Goal: Information Seeking & Learning: Compare options

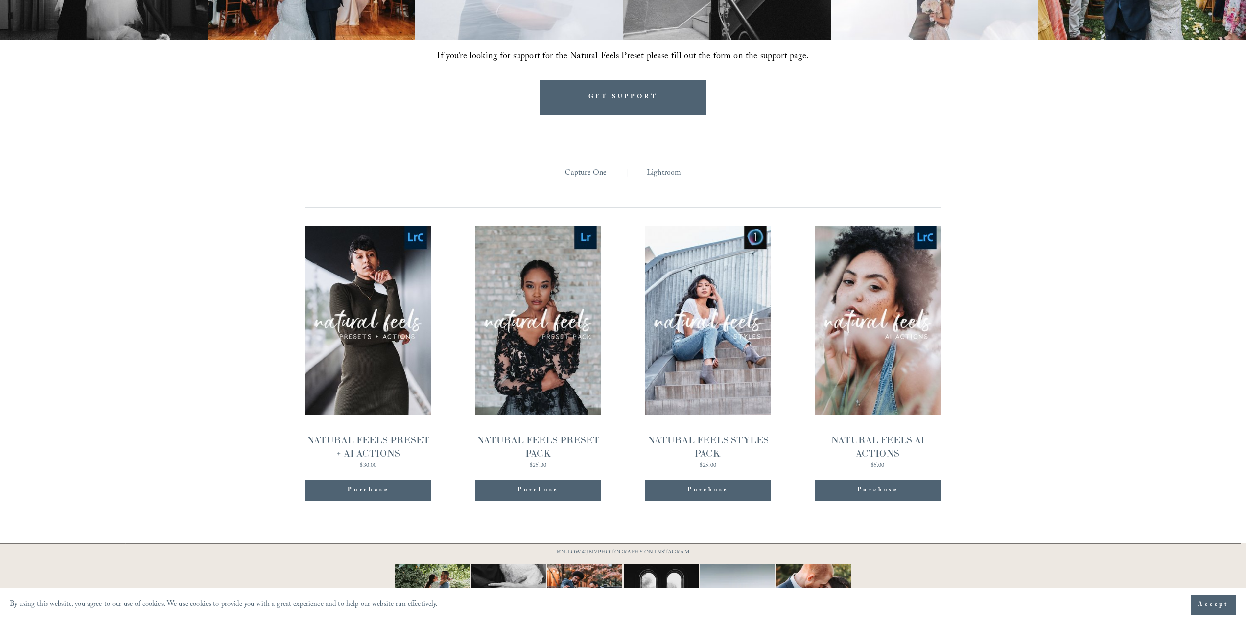
scroll to position [1068, 0]
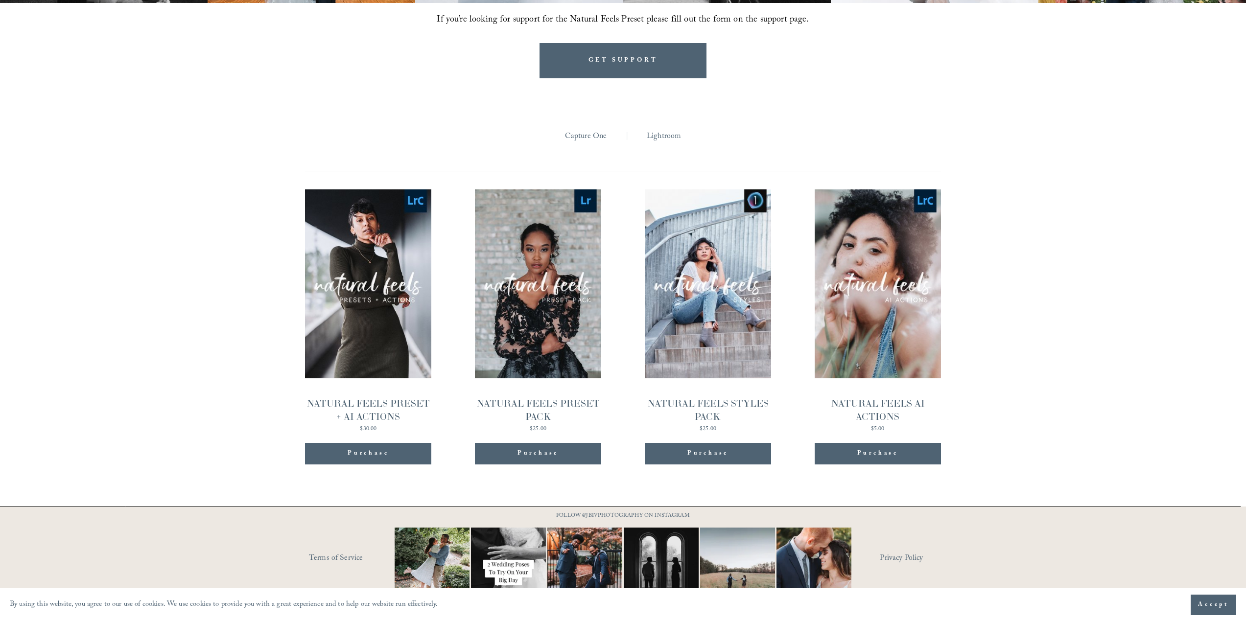
click at [1078, 395] on div "Presets Capture One | Lightroom | All Capture One Lightroom Quick View NATURAL …" at bounding box center [623, 284] width 1246 height 412
click at [1078, 394] on div "Presets Capture One | Lightroom | All Capture One Lightroom Quick View NATURAL …" at bounding box center [623, 284] width 1246 height 412
click at [1078, 395] on div "Presets Capture One | Lightroom | All Capture One Lightroom Quick View NATURAL …" at bounding box center [623, 284] width 1246 height 412
click at [1078, 400] on div "Presets Capture One | Lightroom | All Capture One Lightroom Quick View NATURAL …" at bounding box center [623, 284] width 1246 height 412
click at [401, 324] on link "Quick View NATURAL FEELS PRESET + AI ACTIONS $30.00" at bounding box center [368, 311] width 126 height 243
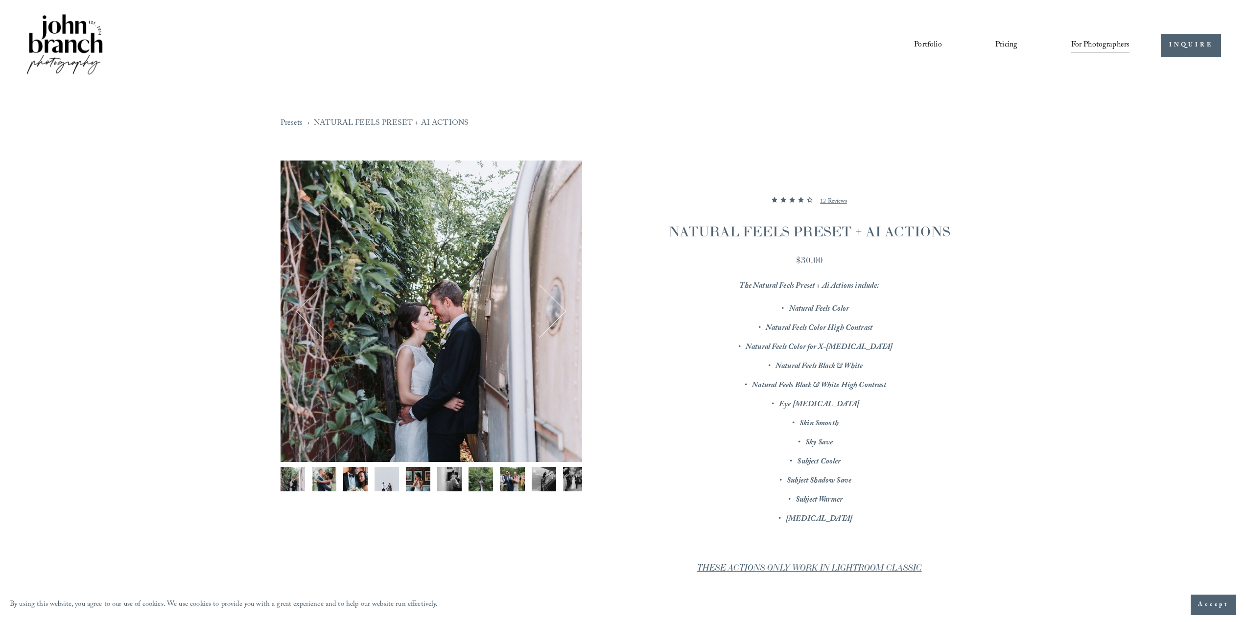
click at [539, 369] on div "Image 1 of 12" at bounding box center [432, 312] width 302 height 302
click at [495, 384] on div "Image 1 of 12" at bounding box center [432, 312] width 302 height 302
click at [559, 313] on button "Next" at bounding box center [539, 311] width 47 height 47
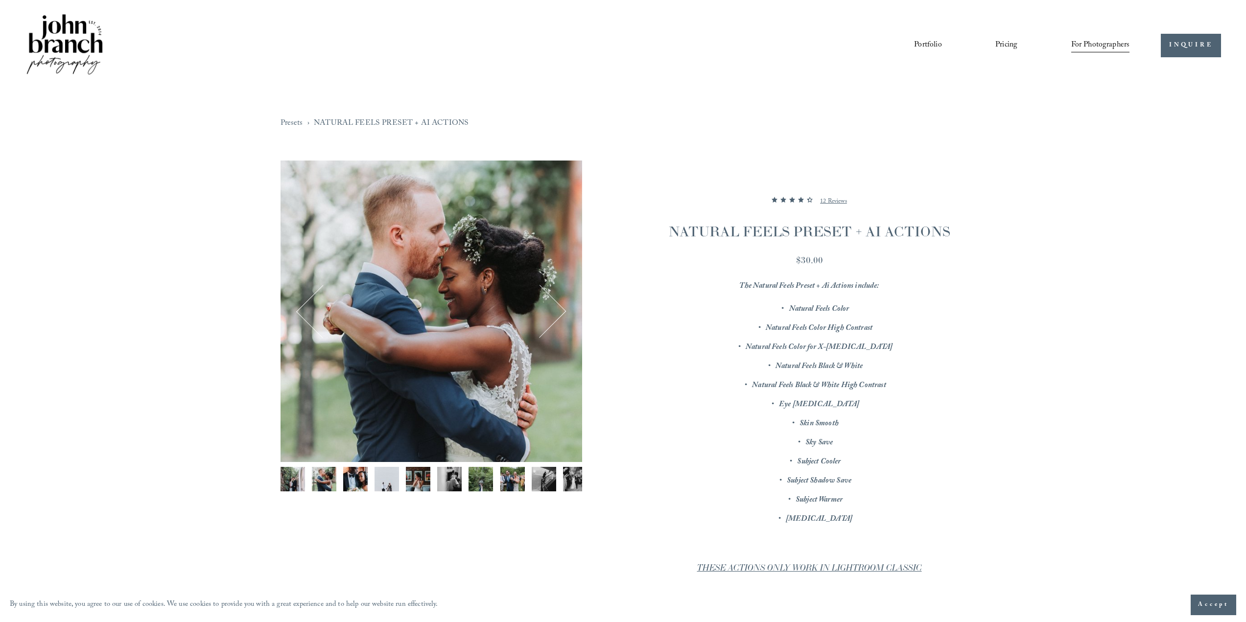
click at [559, 313] on button "Next" at bounding box center [539, 311] width 47 height 47
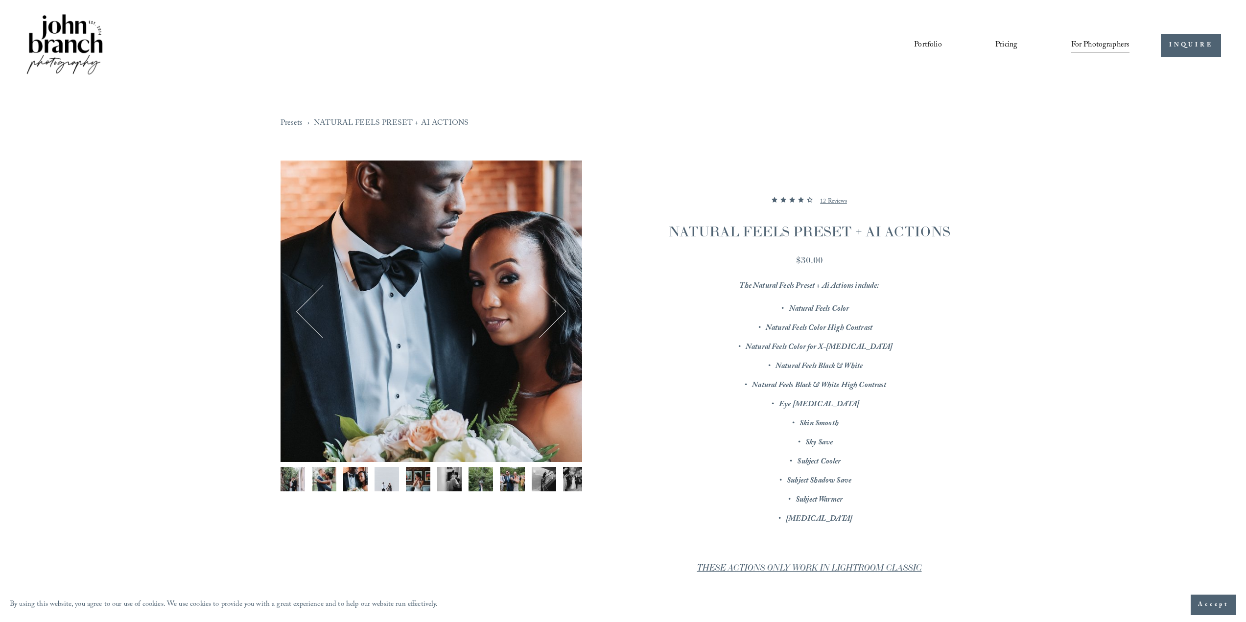
click at [559, 313] on button "Next" at bounding box center [539, 311] width 47 height 47
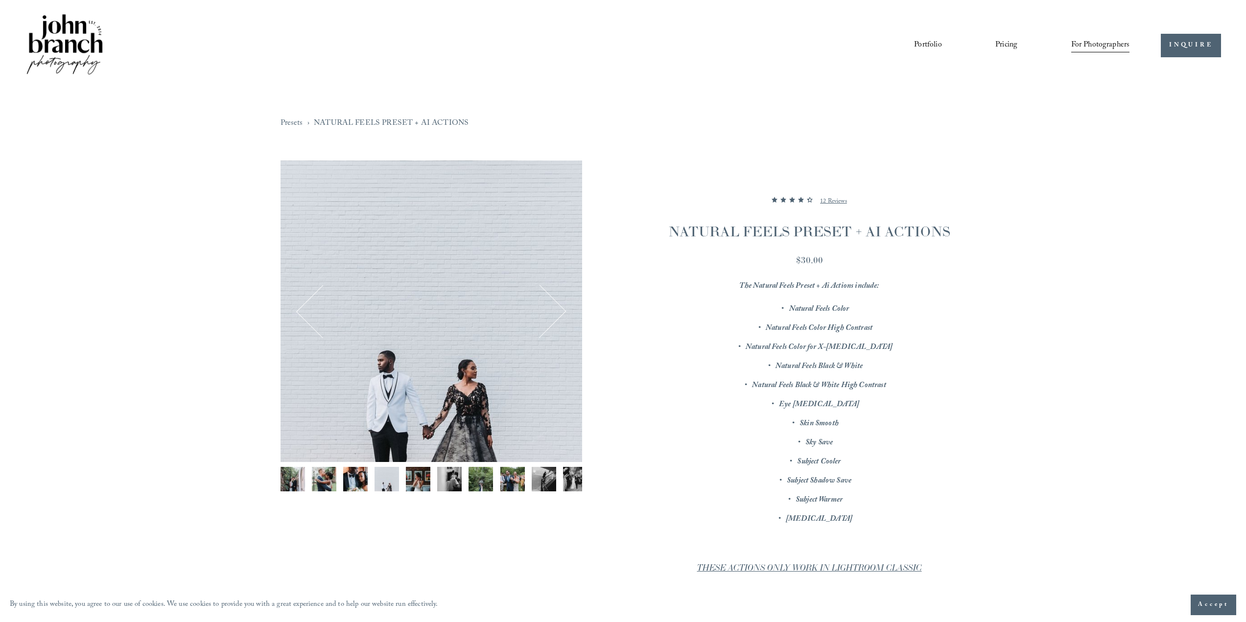
click at [559, 313] on button "Next" at bounding box center [539, 311] width 47 height 47
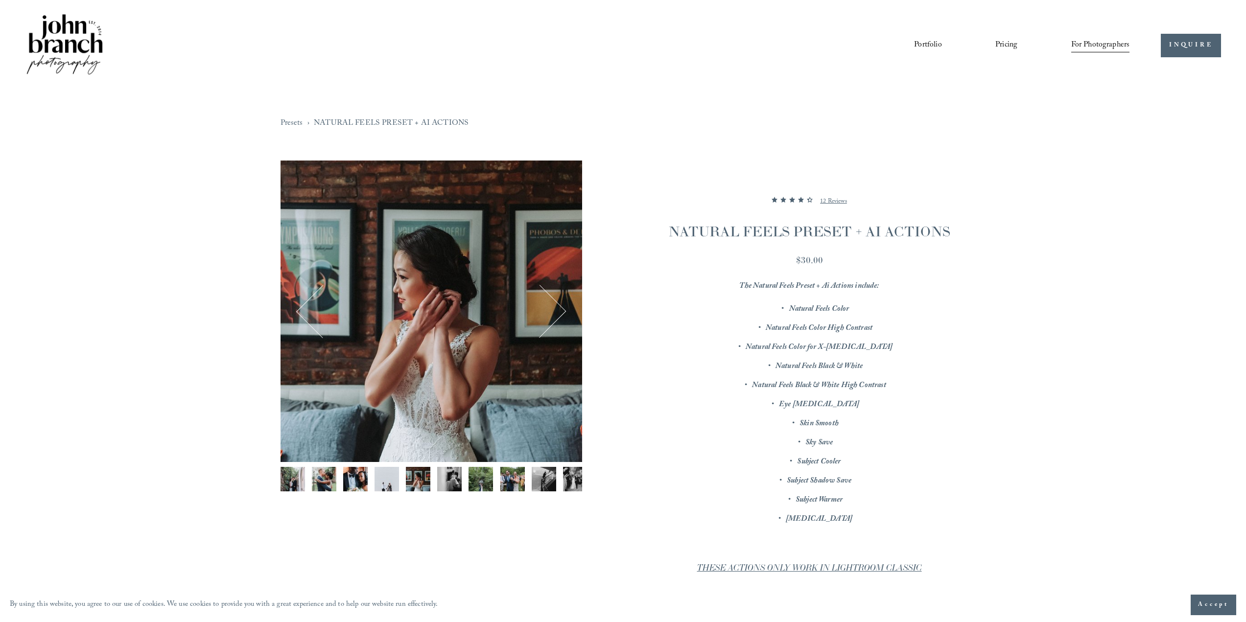
click at [559, 313] on button "Next" at bounding box center [539, 311] width 47 height 47
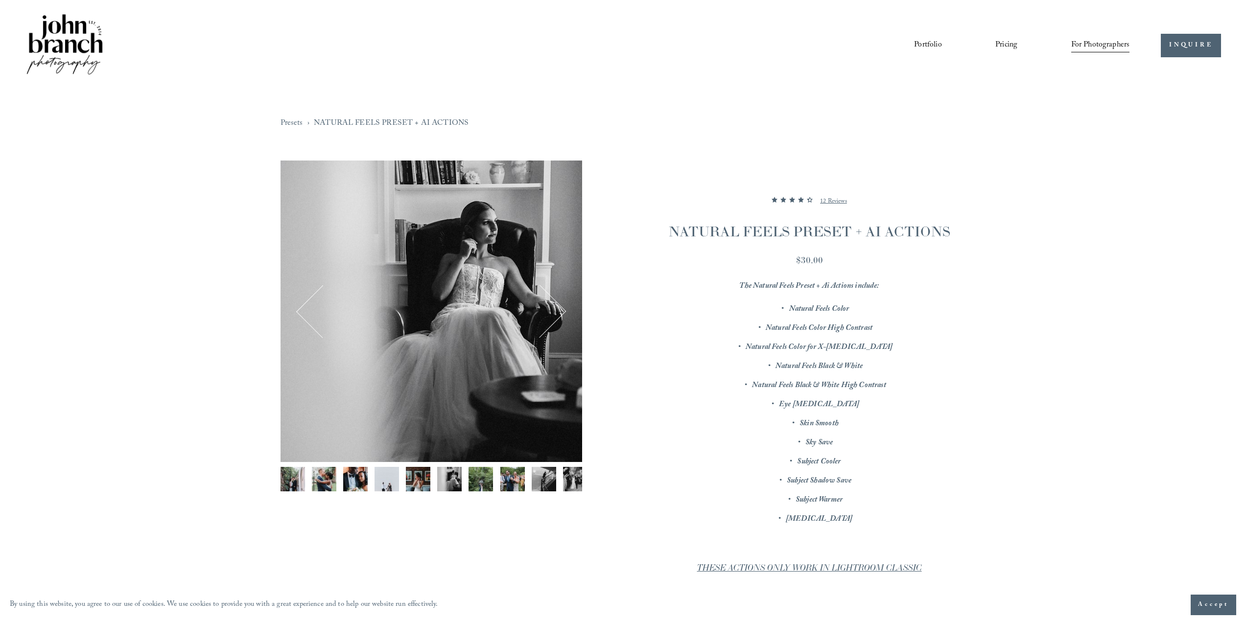
click at [559, 313] on button "Next" at bounding box center [539, 311] width 47 height 47
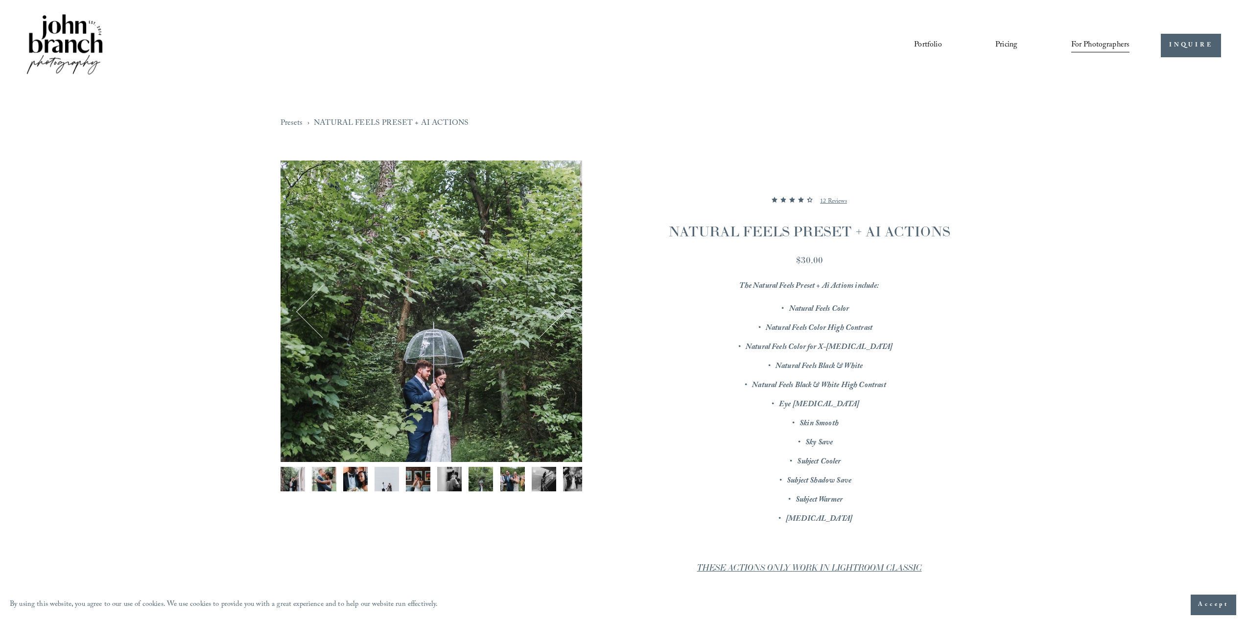
click at [559, 313] on button "Next" at bounding box center [539, 311] width 47 height 47
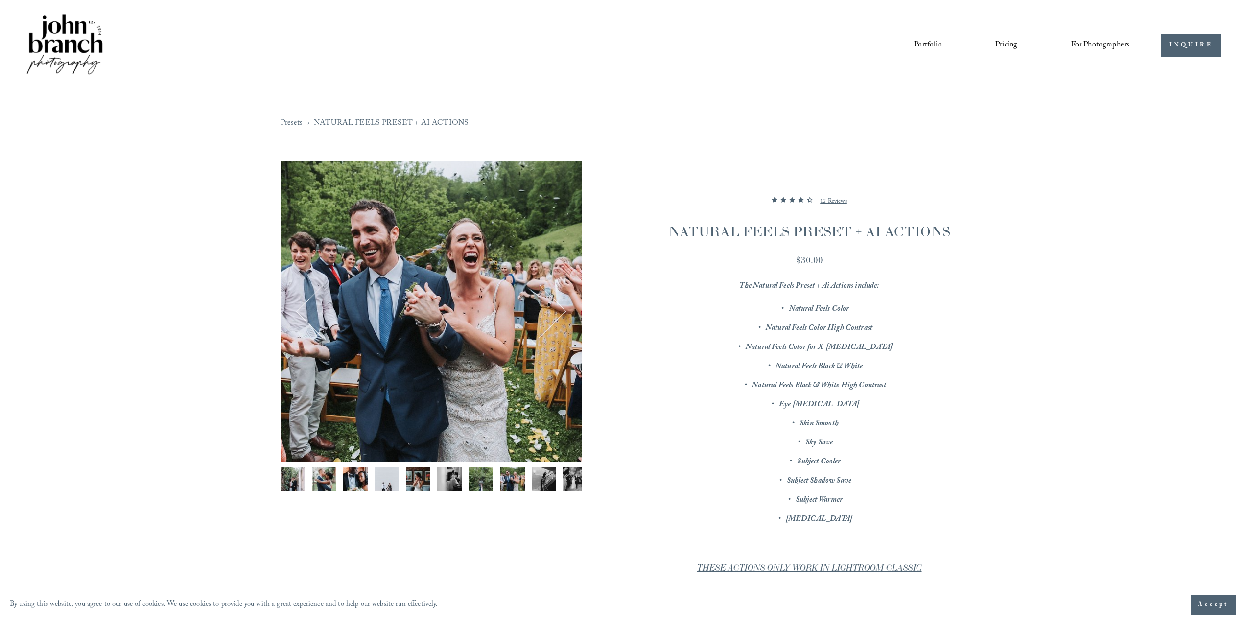
click at [559, 313] on button "Next" at bounding box center [539, 311] width 47 height 47
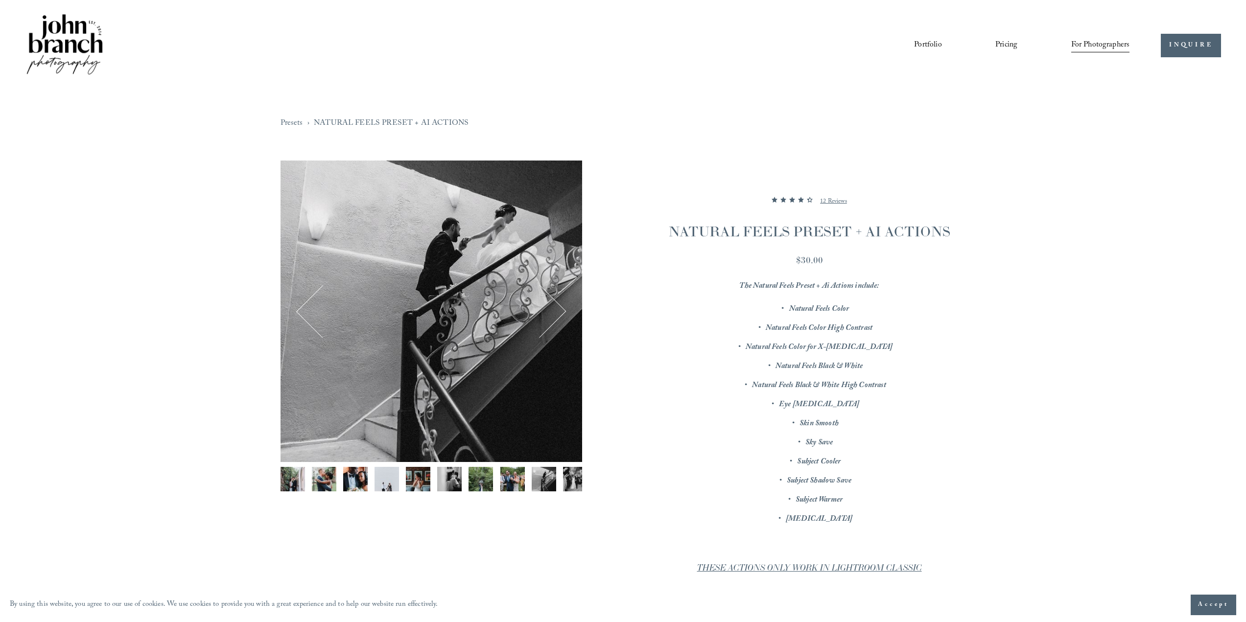
click at [559, 313] on button "Next" at bounding box center [539, 311] width 47 height 47
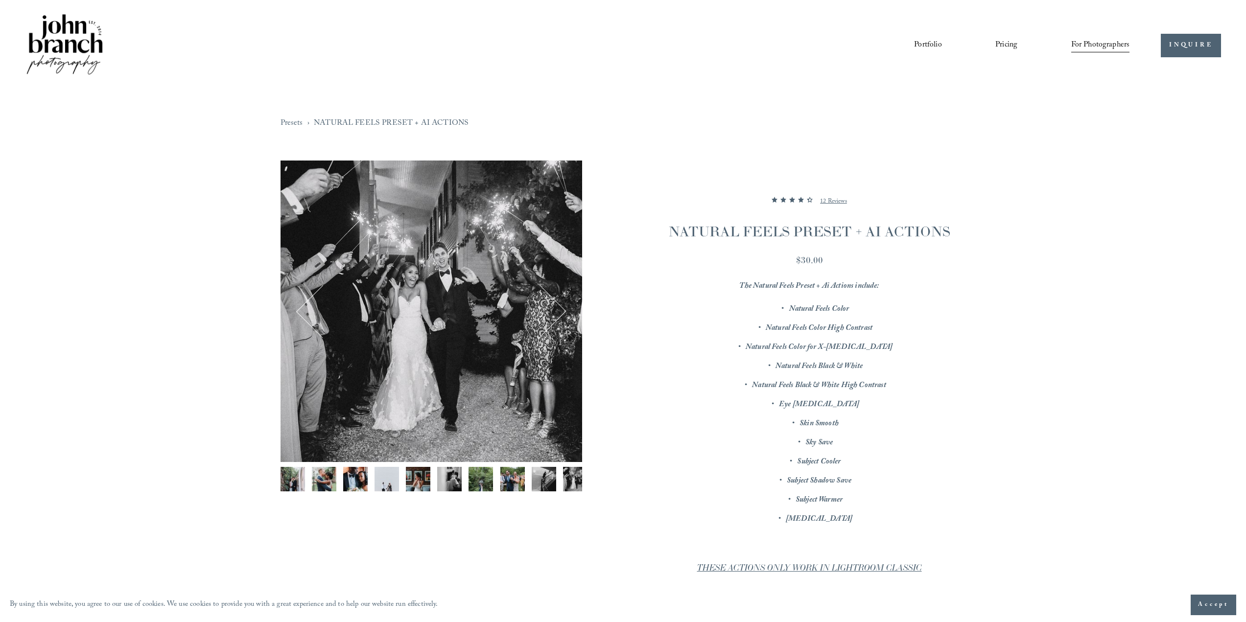
click at [559, 313] on button "Next" at bounding box center [539, 311] width 47 height 47
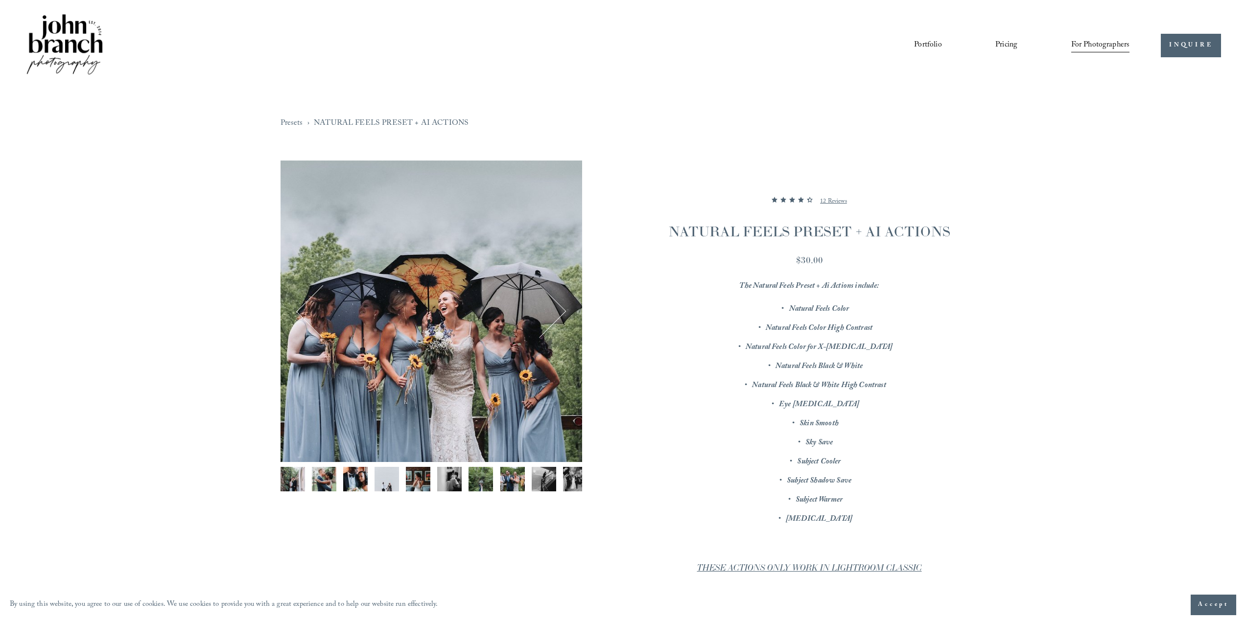
click at [559, 313] on button "Next" at bounding box center [539, 311] width 47 height 47
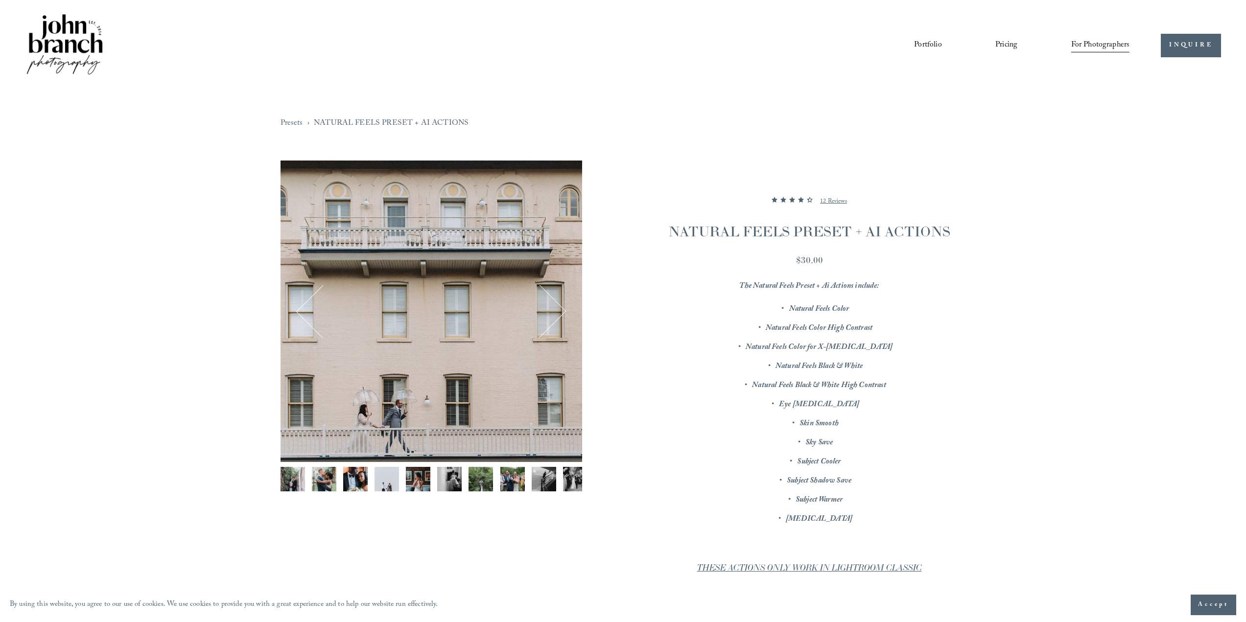
click at [559, 313] on button "Next" at bounding box center [539, 311] width 47 height 47
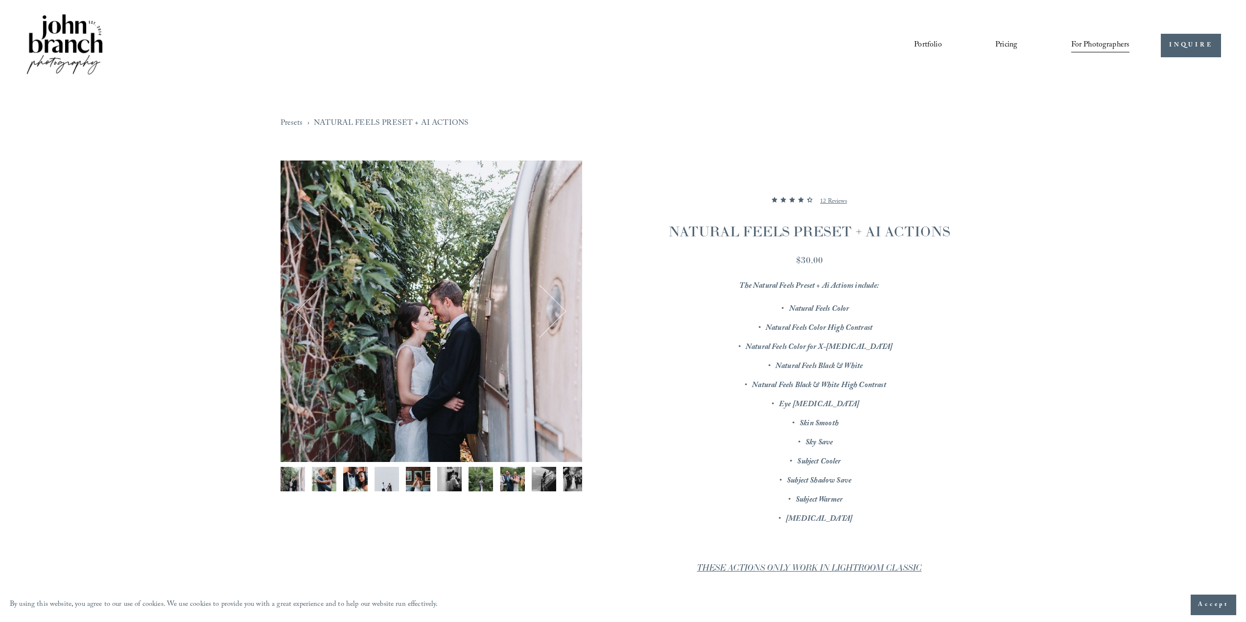
click at [559, 313] on button "Next" at bounding box center [539, 311] width 47 height 47
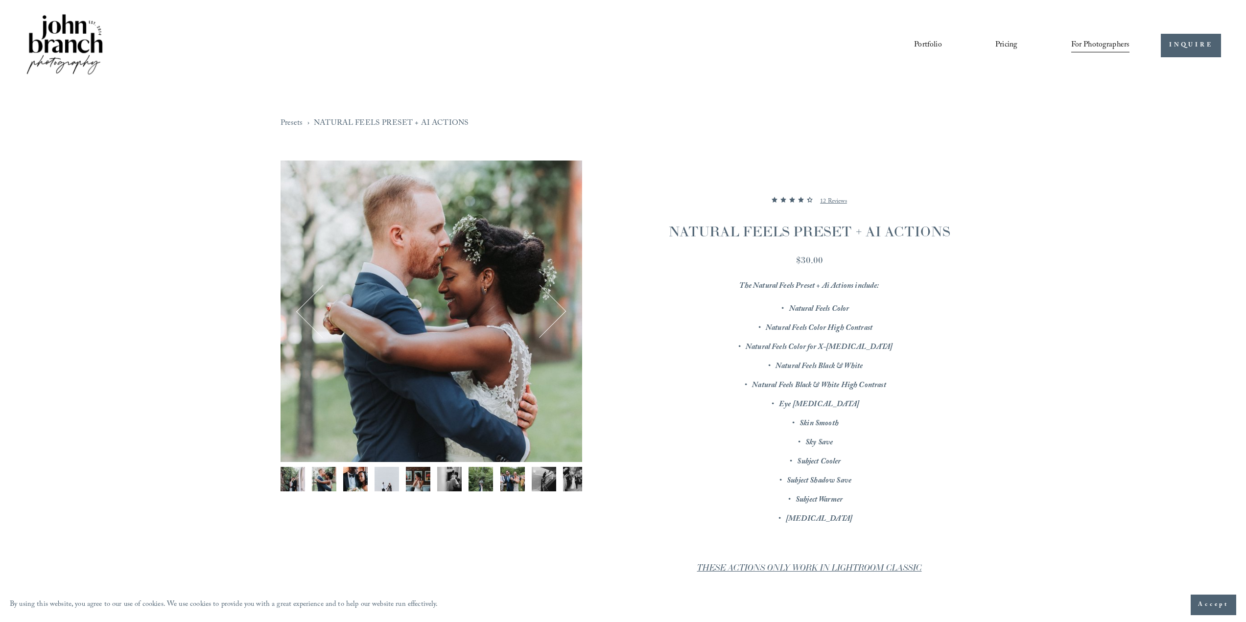
click at [606, 305] on section "NATURAL FEELS PRESET + AI ACTIONS 4.416666666666667 out of 5 stars 12 Reviews $…" at bounding box center [774, 467] width 384 height 613
click at [0, 0] on span "Presets" at bounding box center [0, 0] width 0 height 0
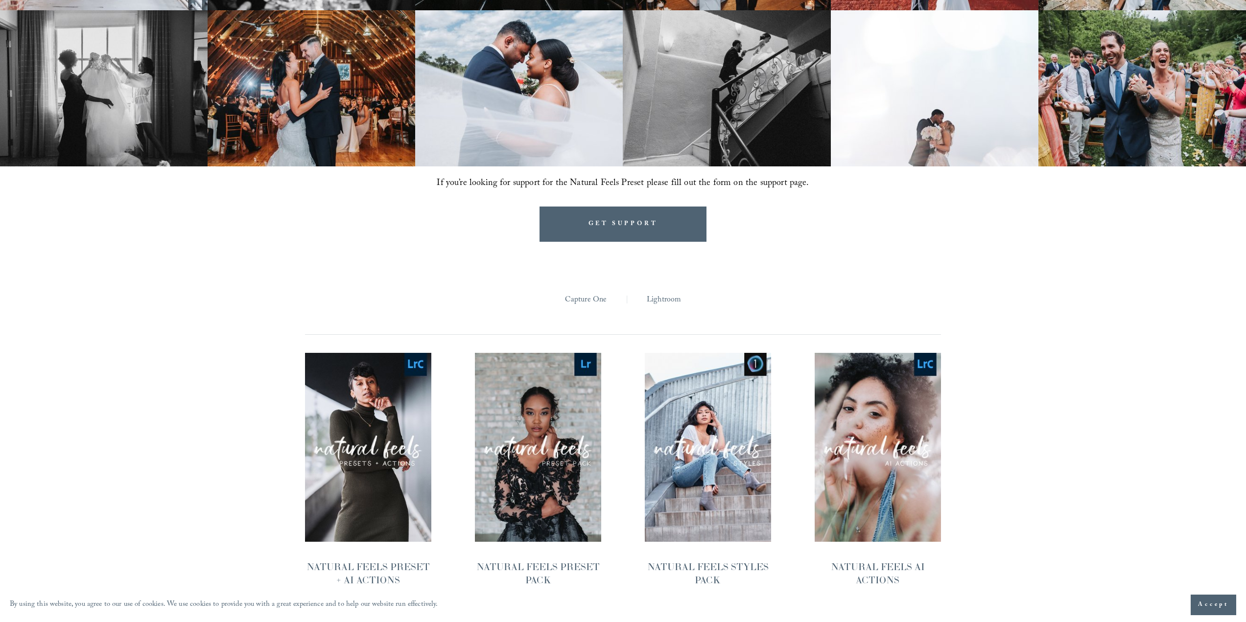
scroll to position [1068, 0]
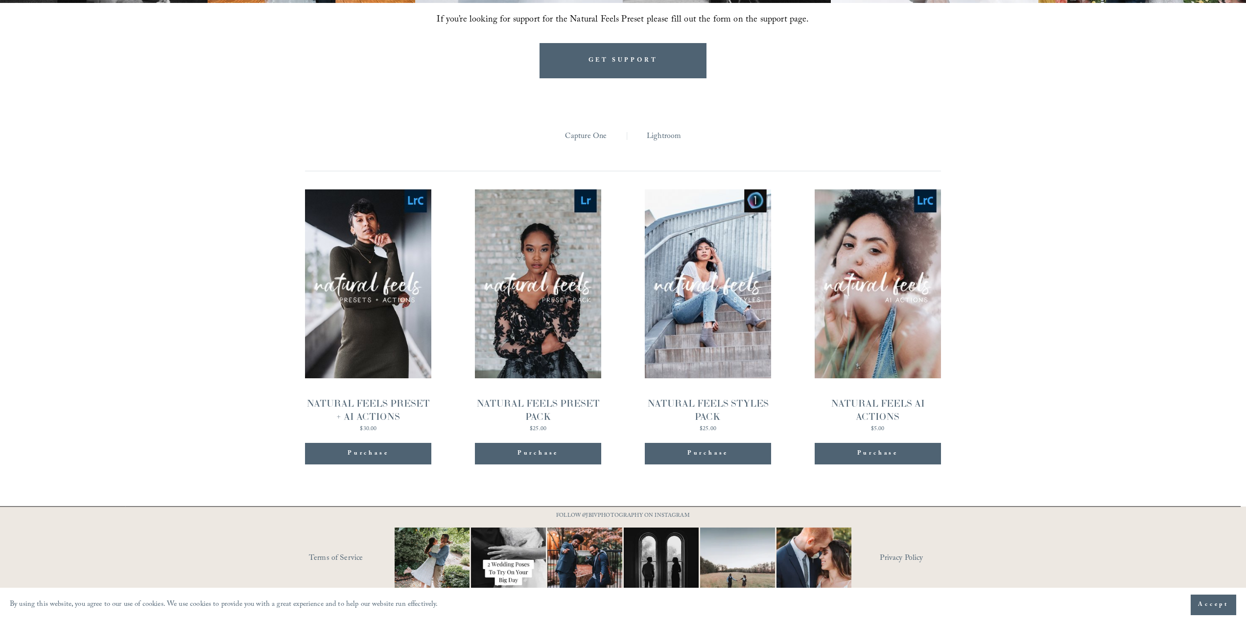
click at [546, 326] on link "Quick View NATURAL FEELS PRESET PACK $25.00" at bounding box center [538, 311] width 126 height 243
click at [669, 397] on div "NATURAL FEELS STYLES PACK" at bounding box center [708, 410] width 126 height 26
click at [851, 397] on div "NATURAL FEELS AI ACTIONS" at bounding box center [878, 410] width 126 height 26
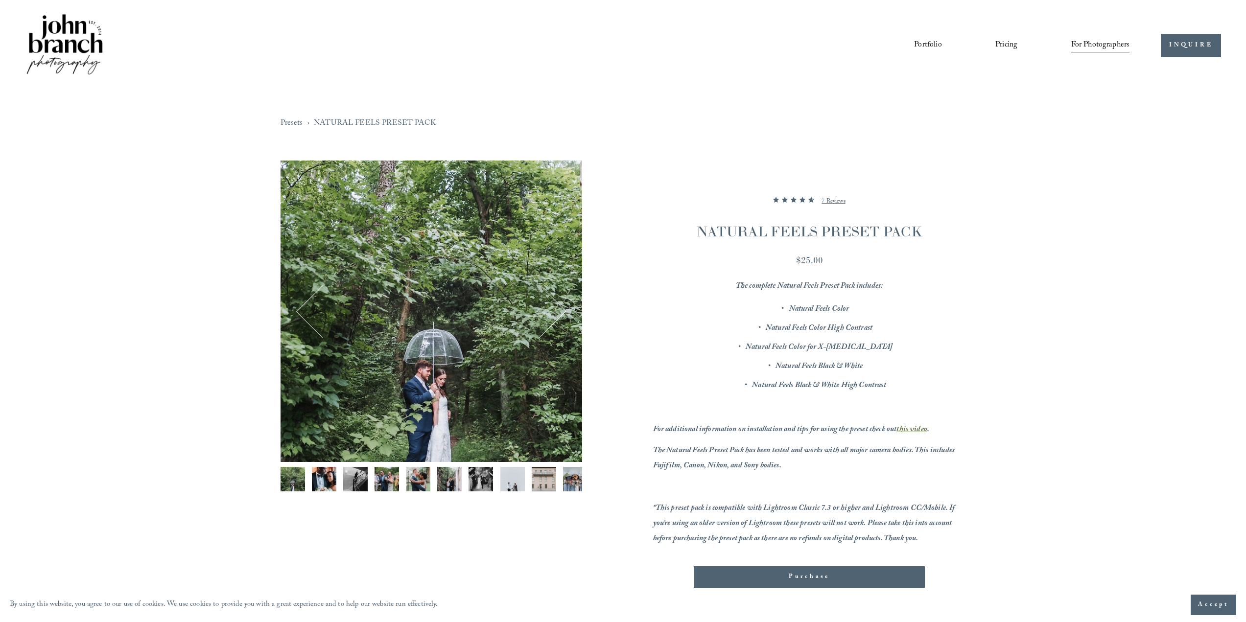
click at [447, 481] on img "Image 6 of 12" at bounding box center [449, 479] width 24 height 24
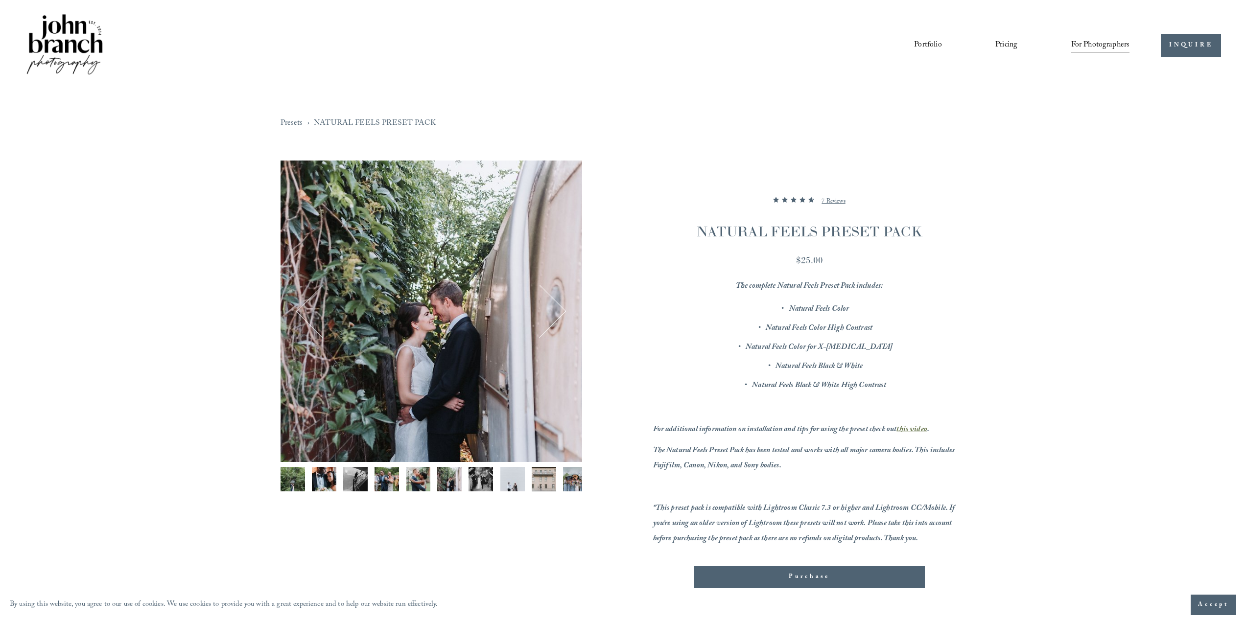
click at [488, 475] on img "Image 7 of 12" at bounding box center [481, 479] width 24 height 24
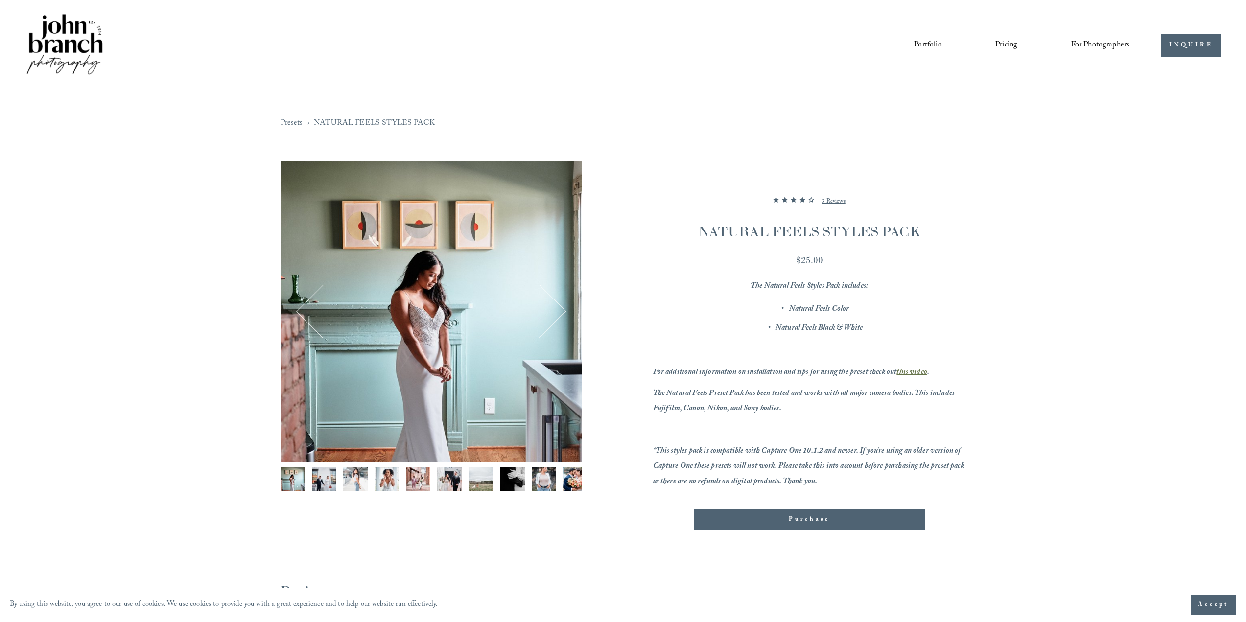
click at [567, 337] on div "Image 1 of 13" at bounding box center [432, 312] width 302 height 302
click at [562, 323] on button "Next" at bounding box center [539, 311] width 47 height 47
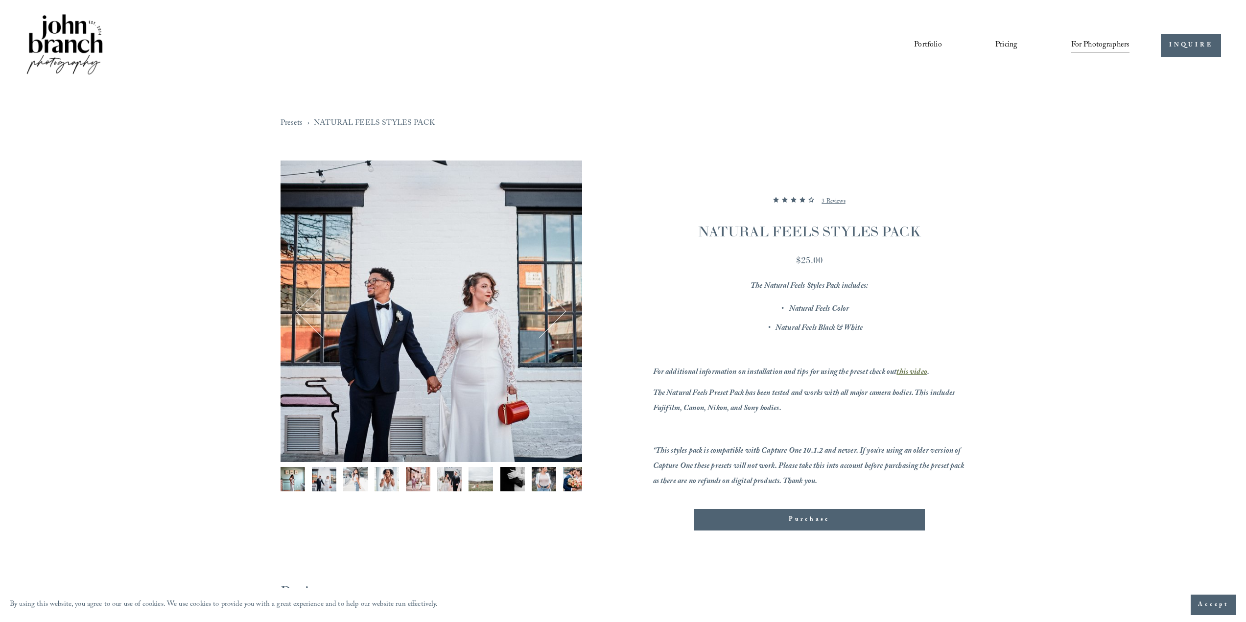
click at [560, 314] on button "Next" at bounding box center [539, 311] width 47 height 47
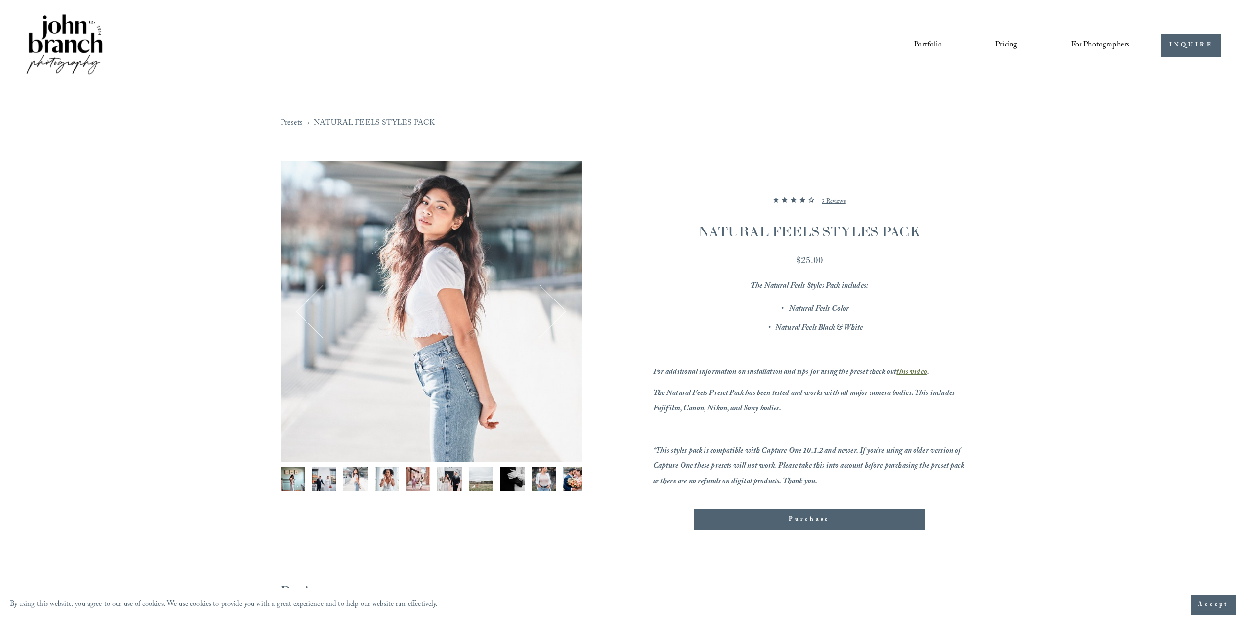
click at [560, 314] on button "Next" at bounding box center [539, 311] width 47 height 47
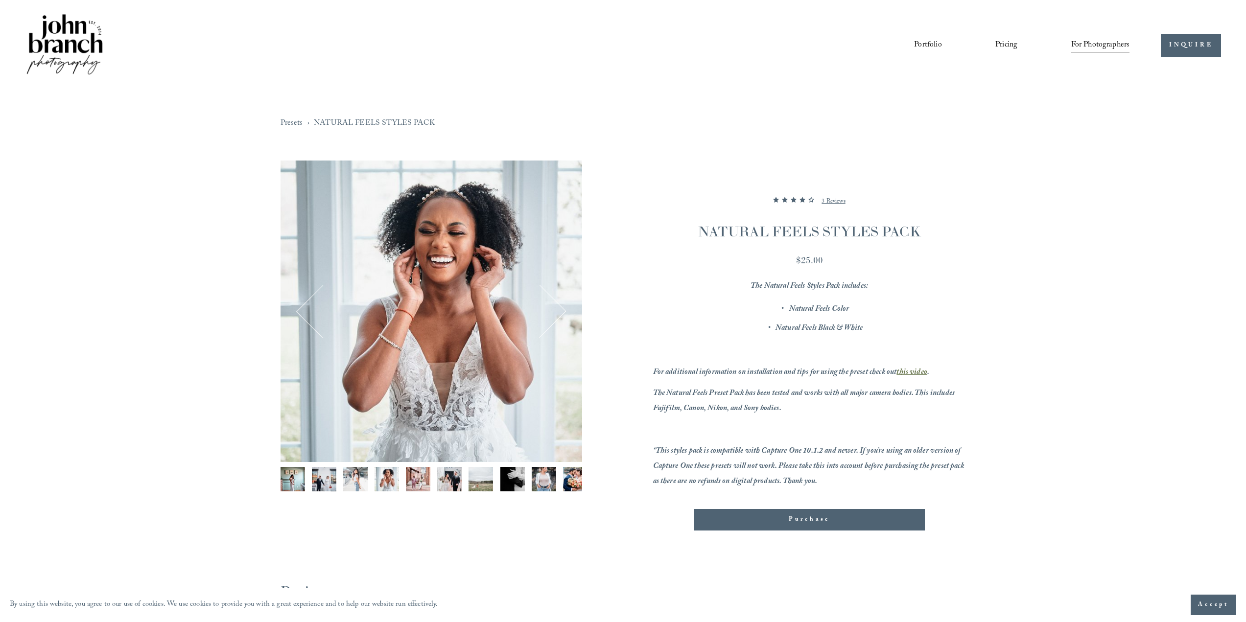
click at [560, 314] on button "Next" at bounding box center [539, 311] width 47 height 47
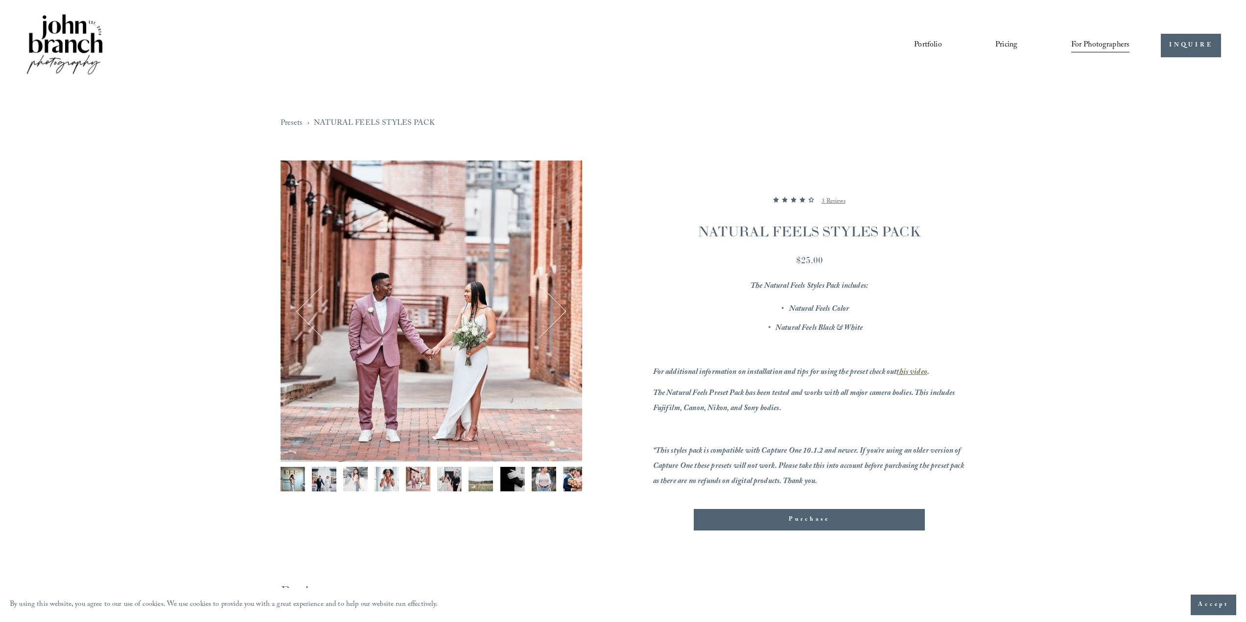
click at [560, 314] on button "Next" at bounding box center [539, 311] width 47 height 47
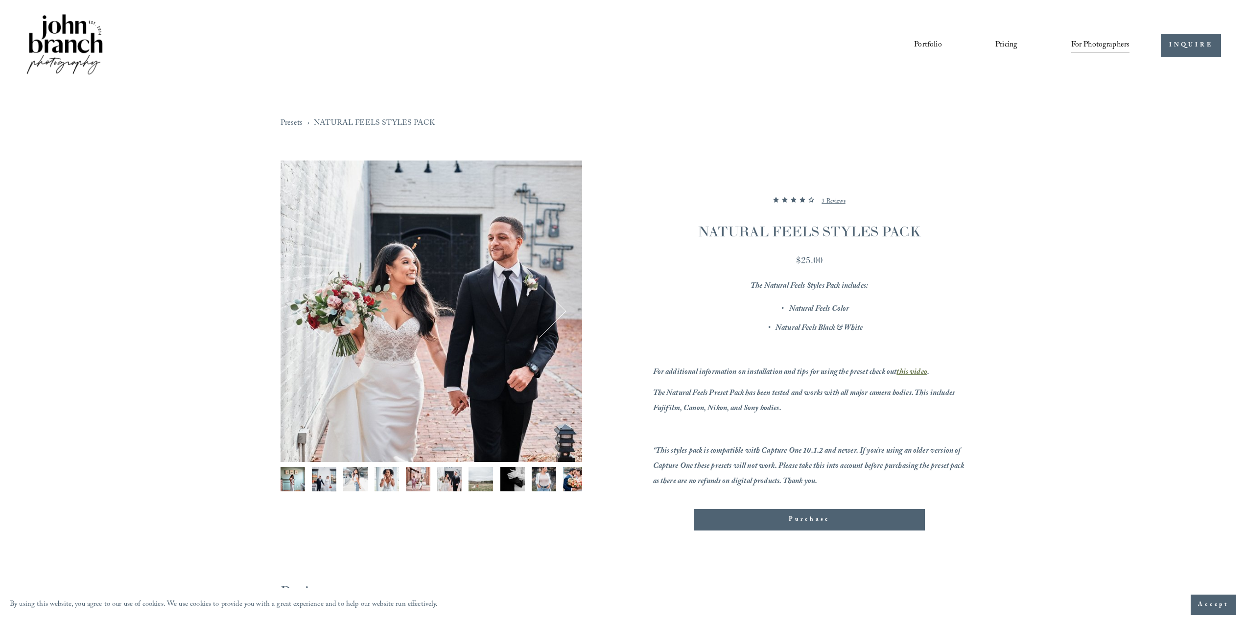
click at [560, 314] on button "Next" at bounding box center [539, 311] width 47 height 47
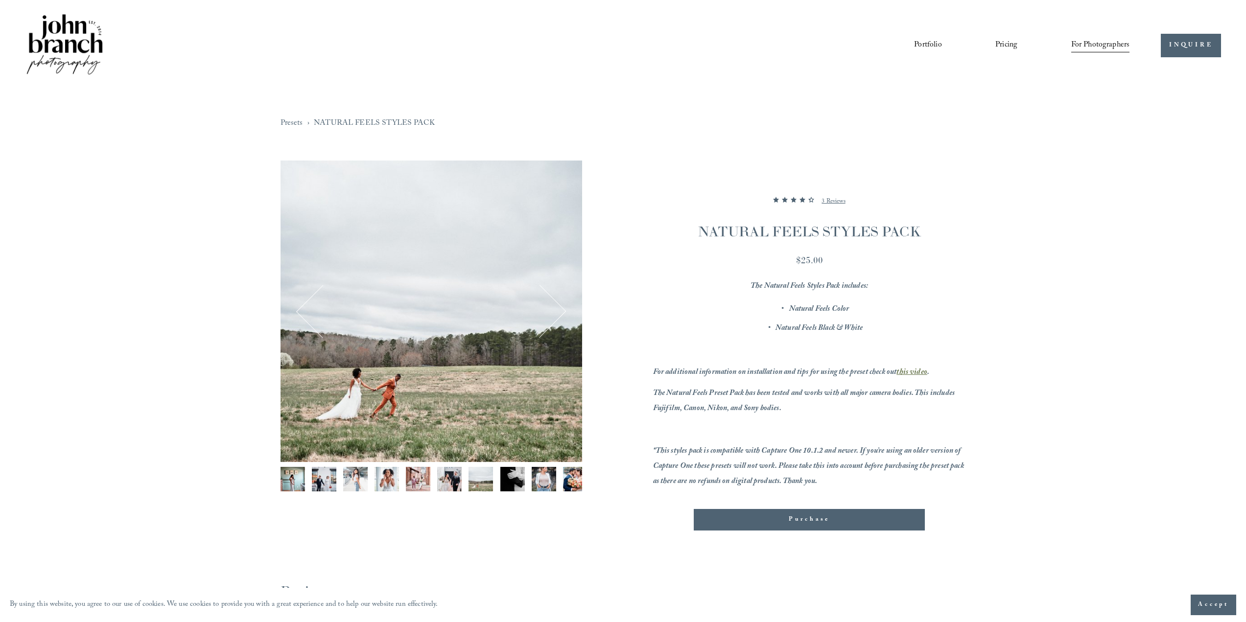
click at [560, 314] on button "Next" at bounding box center [539, 311] width 47 height 47
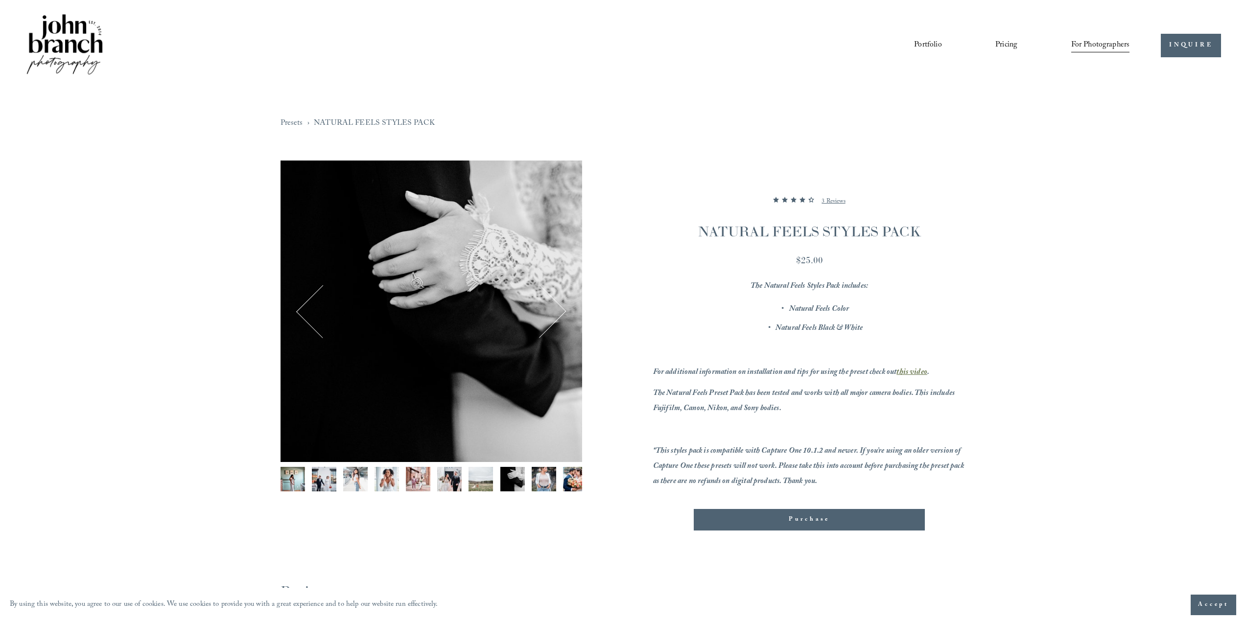
click at [560, 314] on button "Next" at bounding box center [539, 311] width 47 height 47
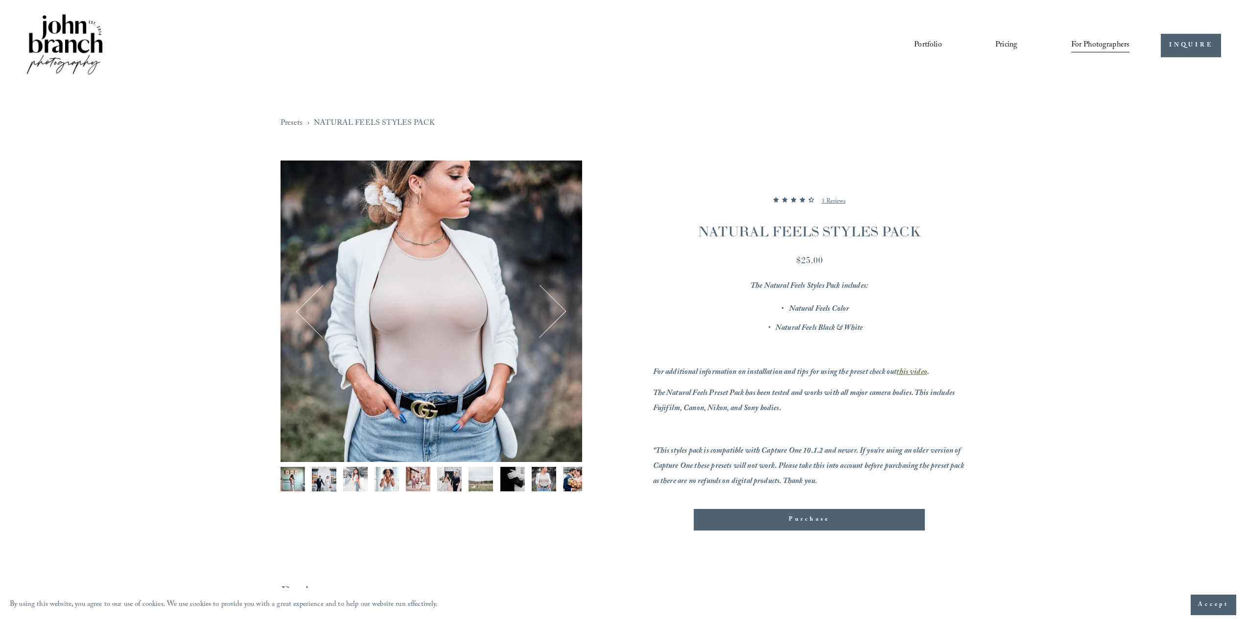
click at [560, 314] on button "Next" at bounding box center [539, 311] width 47 height 47
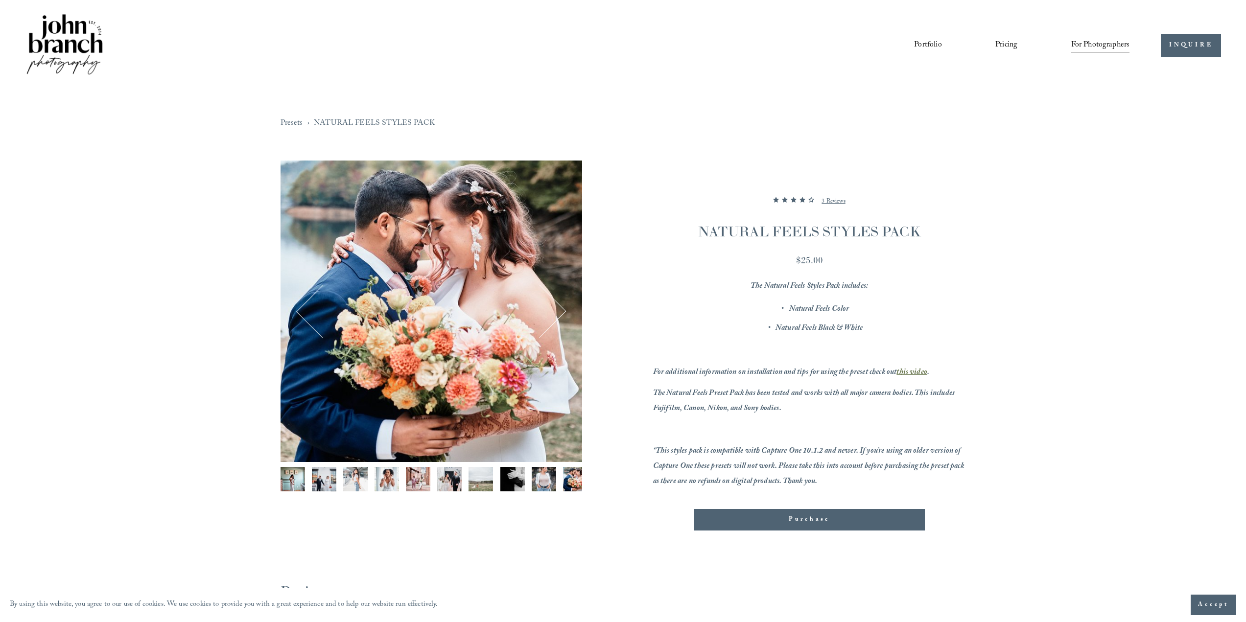
click at [560, 314] on button "Next" at bounding box center [539, 311] width 47 height 47
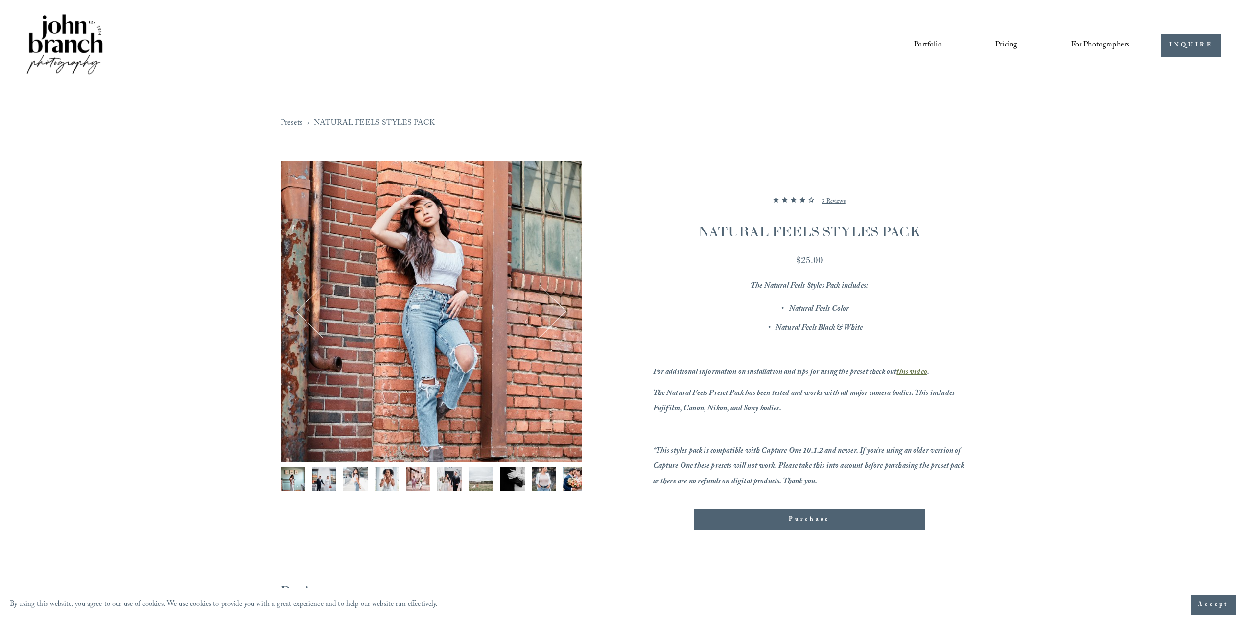
click at [560, 314] on button "Next" at bounding box center [539, 311] width 47 height 47
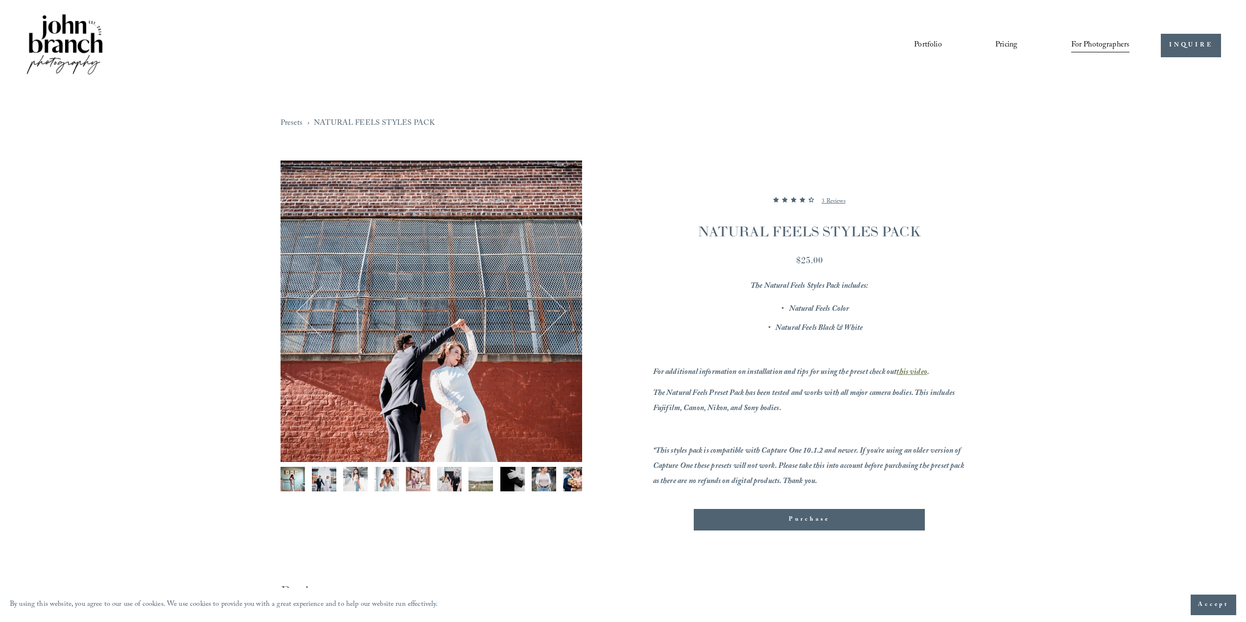
click at [626, 293] on section "NATURAL FEELS STYLES PACK 4.333333333333333 out of 5 stars 3 Reviews $25.00 The…" at bounding box center [774, 346] width 384 height 370
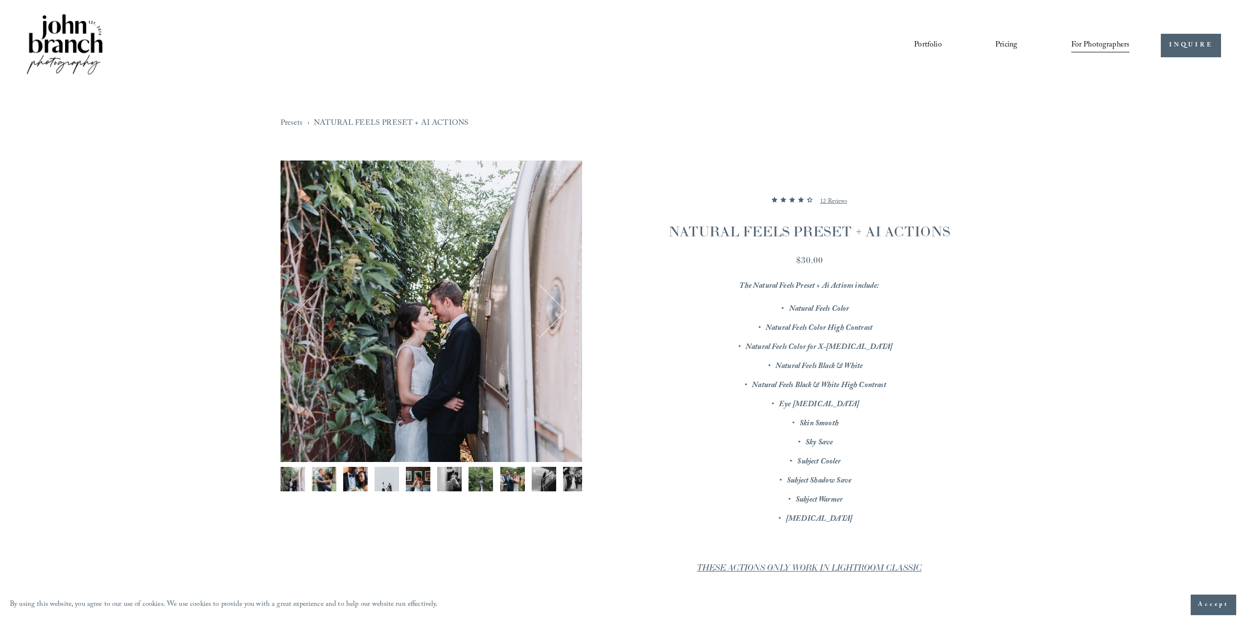
drag, startPoint x: 0, startPoint y: 0, endPoint x: 625, endPoint y: 345, distance: 713.7
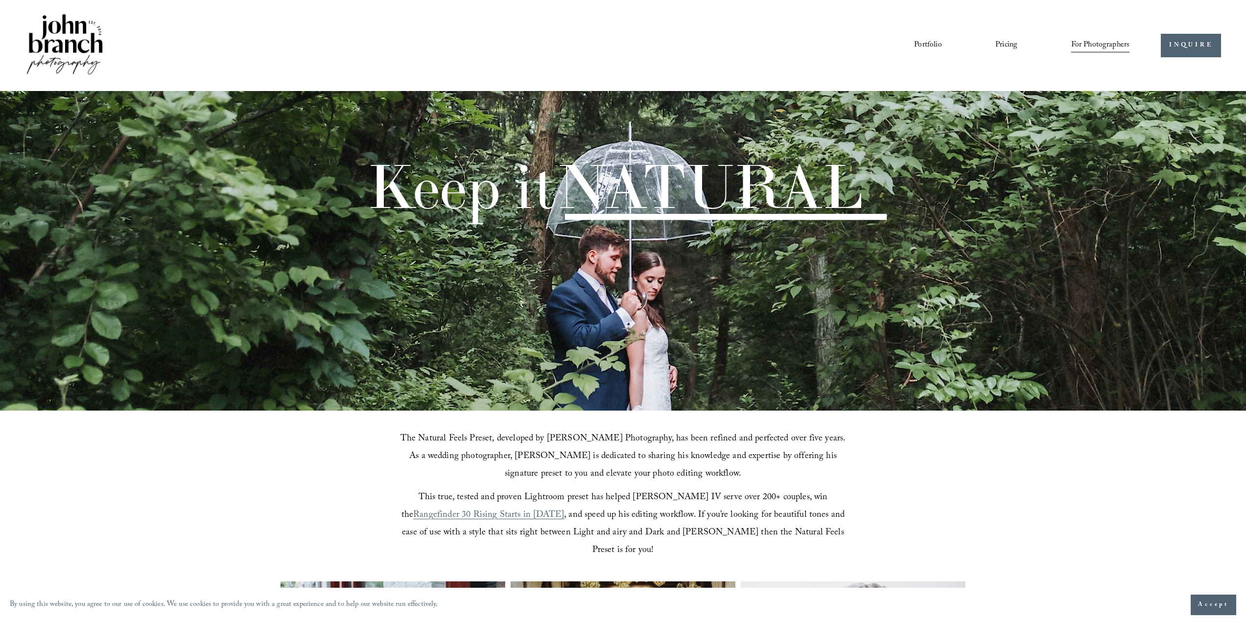
scroll to position [1068, 0]
